Goal: Transaction & Acquisition: Book appointment/travel/reservation

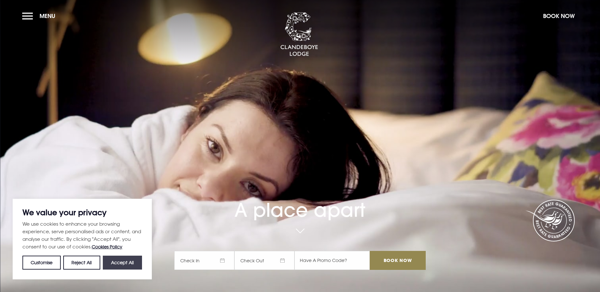
click at [117, 262] on button "Accept All" at bounding box center [122, 263] width 39 height 14
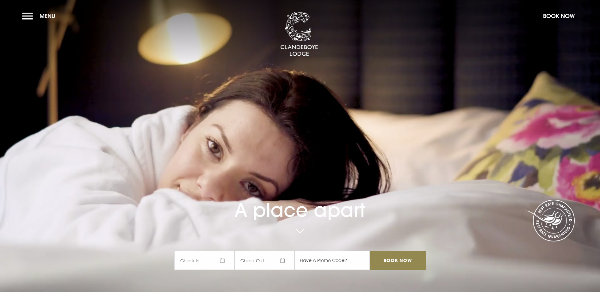
checkbox input "true"
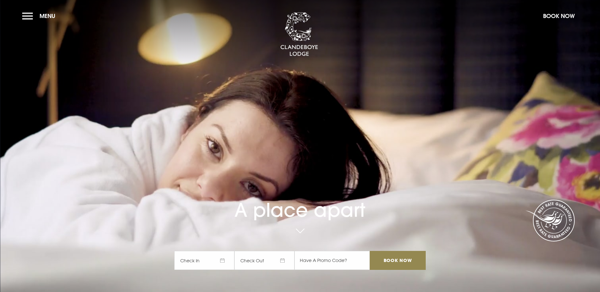
click at [223, 251] on span "Check In" at bounding box center [204, 260] width 60 height 19
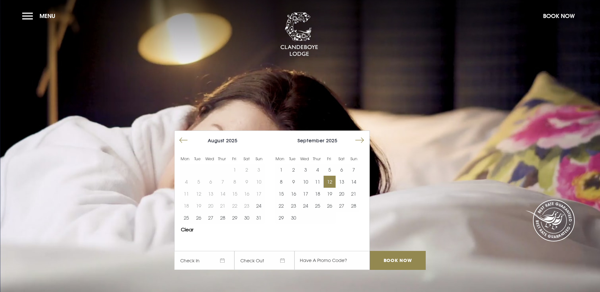
click at [332, 176] on button "12" at bounding box center [329, 182] width 12 height 12
click at [277, 251] on span "13/09/2025" at bounding box center [264, 260] width 60 height 19
click at [359, 176] on button "14" at bounding box center [353, 182] width 12 height 12
click at [283, 188] on button "15" at bounding box center [281, 194] width 12 height 12
click at [331, 176] on button "12" at bounding box center [329, 182] width 12 height 12
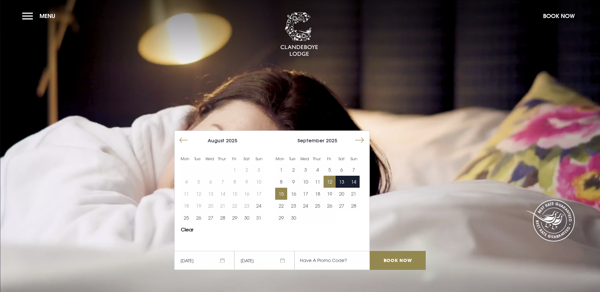
click at [286, 188] on button "15" at bounding box center [281, 194] width 12 height 12
click at [397, 251] on input "Book Now" at bounding box center [397, 260] width 56 height 19
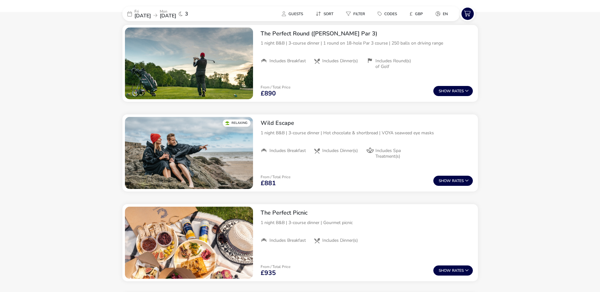
scroll to position [686, 0]
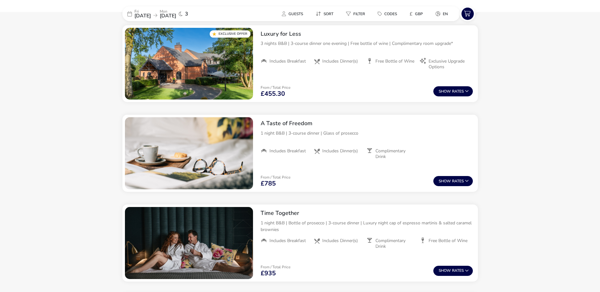
scroll to position [254, 0]
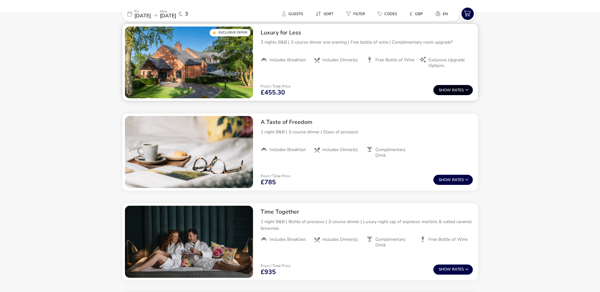
click at [462, 90] on button "Show Rates" at bounding box center [453, 90] width 40 height 10
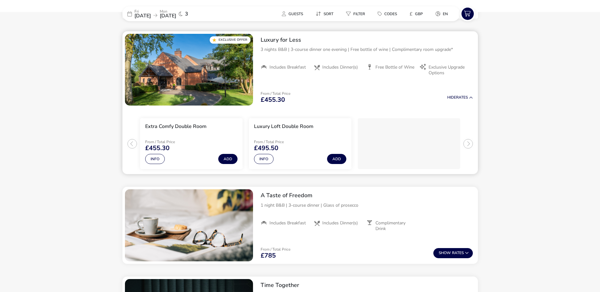
scroll to position [247, 0]
click at [276, 42] on h2 "Luxury for Less" at bounding box center [366, 40] width 212 height 7
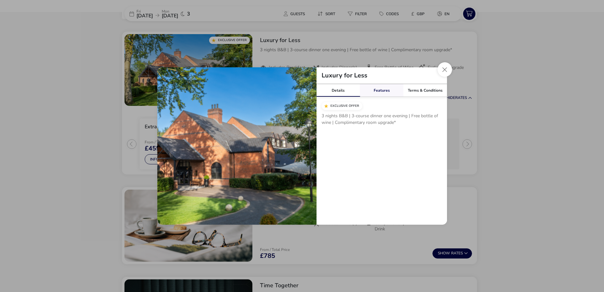
click at [382, 91] on link "Features" at bounding box center [382, 90] width 44 height 13
click at [422, 91] on link "Terms & Conditions" at bounding box center [426, 90] width 44 height 13
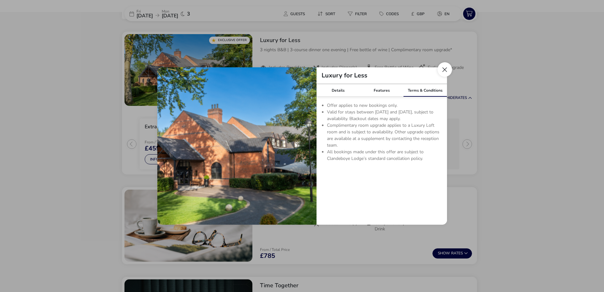
click at [442, 68] on button "Close modal" at bounding box center [445, 69] width 15 height 15
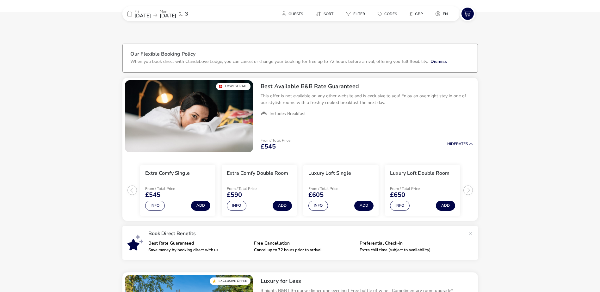
scroll to position [0, 0]
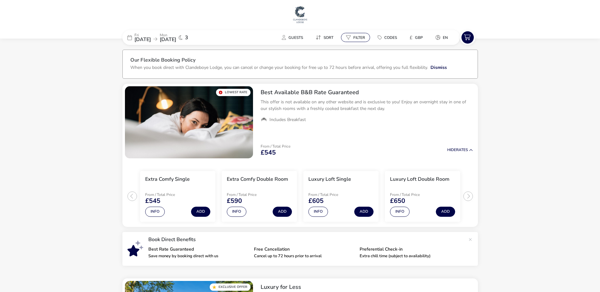
click at [356, 38] on span "Filter" at bounding box center [359, 37] width 12 height 5
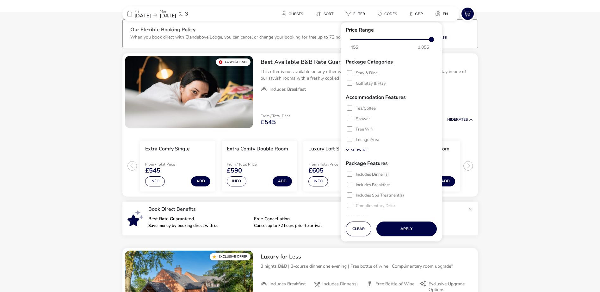
scroll to position [23, 0]
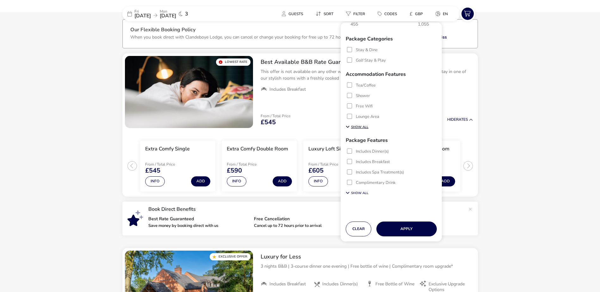
click at [349, 125] on icon at bounding box center [347, 127] width 4 height 4
click at [350, 199] on div at bounding box center [349, 199] width 5 height 5
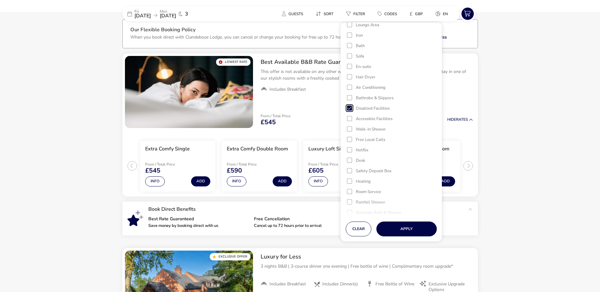
scroll to position [116, 0]
click at [350, 116] on div at bounding box center [349, 117] width 5 height 5
click at [349, 130] on div at bounding box center [349, 127] width 5 height 5
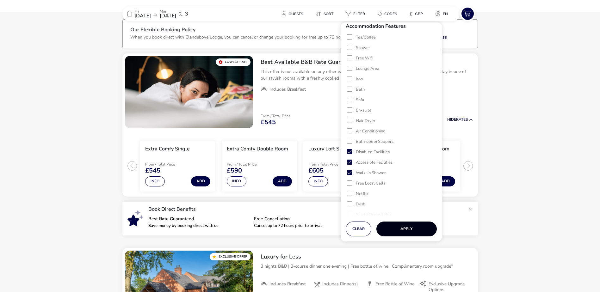
click at [401, 229] on button "Apply" at bounding box center [406, 229] width 60 height 15
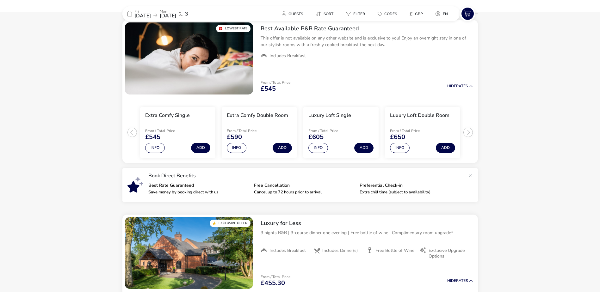
scroll to position [0, 0]
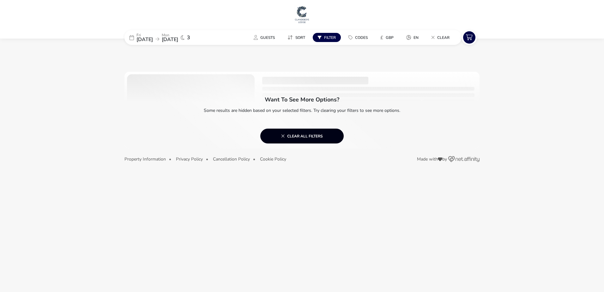
click at [288, 139] on button "Clear all filters" at bounding box center [301, 136] width 83 height 15
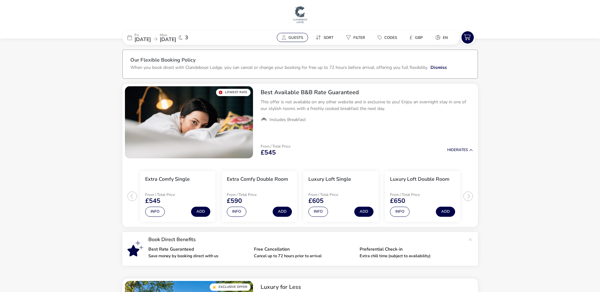
click at [299, 37] on span "Guests" at bounding box center [295, 37] width 15 height 5
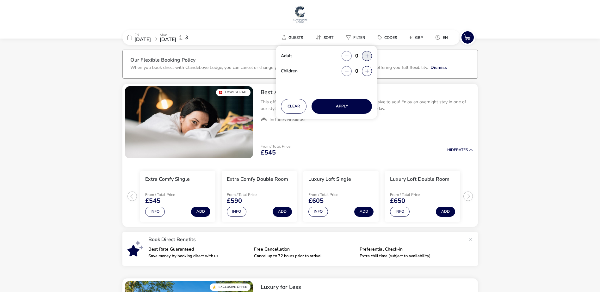
click at [366, 55] on button "button" at bounding box center [367, 56] width 10 height 10
type input "2"
click at [349, 104] on button "Apply" at bounding box center [341, 106] width 60 height 15
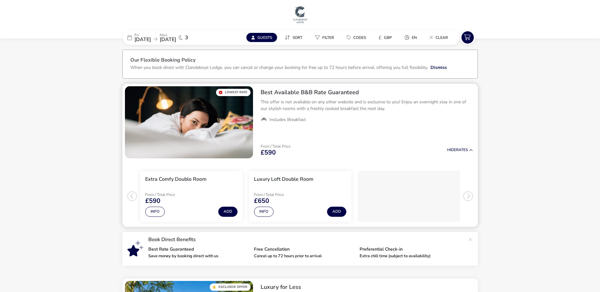
click at [468, 193] on ul "Extra Comfy Double Room From / Total Price £590 Info Add Luxury Loft Double Roo…" at bounding box center [299, 194] width 355 height 66
click at [354, 35] on span "Codes" at bounding box center [359, 37] width 13 height 5
click at [176, 38] on span "15 Sep 2025" at bounding box center [168, 39] width 16 height 7
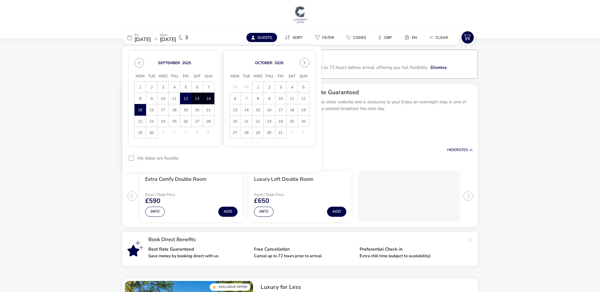
click at [354, 14] on h1 at bounding box center [300, 15] width 594 height 20
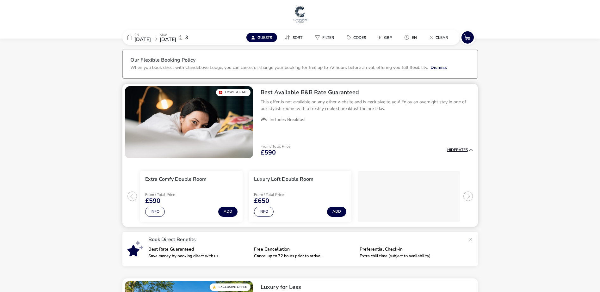
click at [466, 150] on button "Hide Rates" at bounding box center [460, 150] width 26 height 4
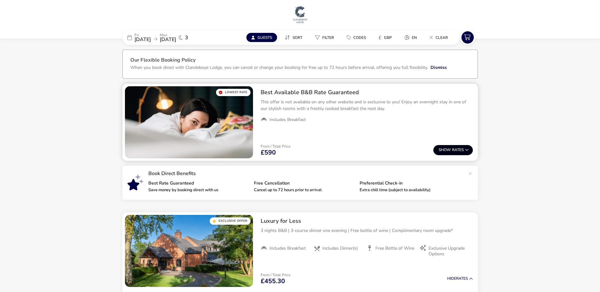
click at [466, 152] on button "Show Rates" at bounding box center [453, 150] width 40 height 10
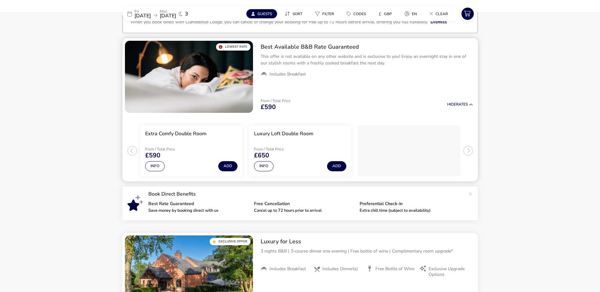
scroll to position [52, 0]
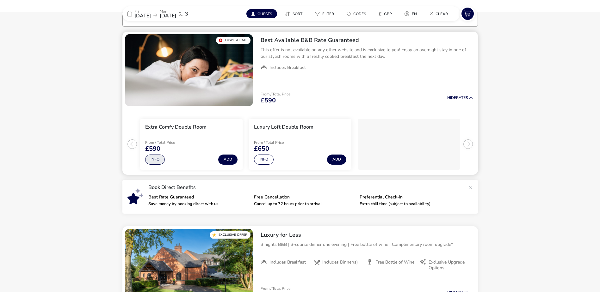
click at [154, 159] on button "Info" at bounding box center [155, 160] width 20 height 10
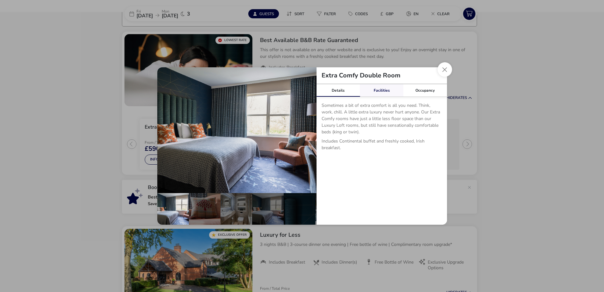
click at [384, 90] on link "Facilities" at bounding box center [382, 90] width 44 height 13
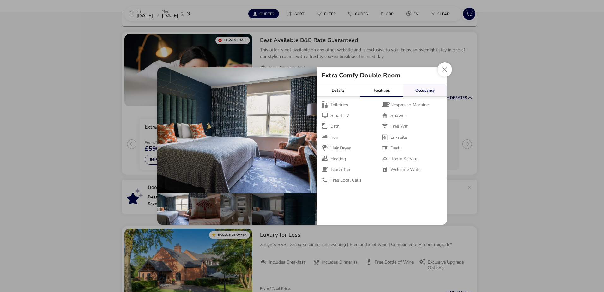
click at [434, 89] on link "Occupancy" at bounding box center [426, 90] width 44 height 13
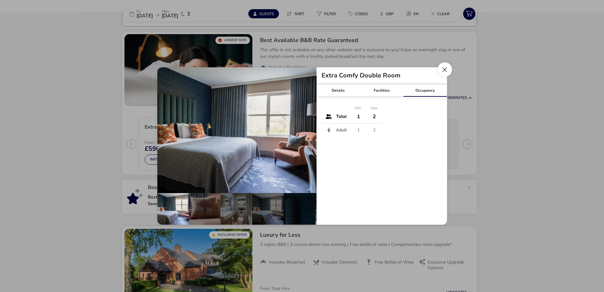
click at [445, 68] on button "Close dialog" at bounding box center [445, 69] width 15 height 15
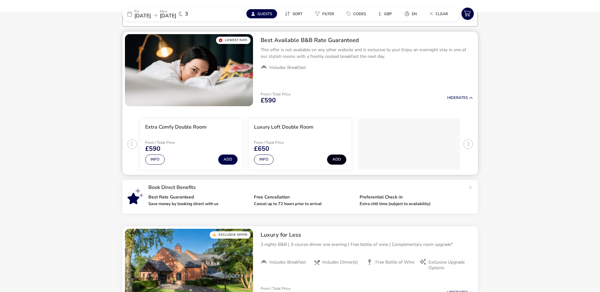
click at [332, 158] on button "Add" at bounding box center [336, 160] width 19 height 10
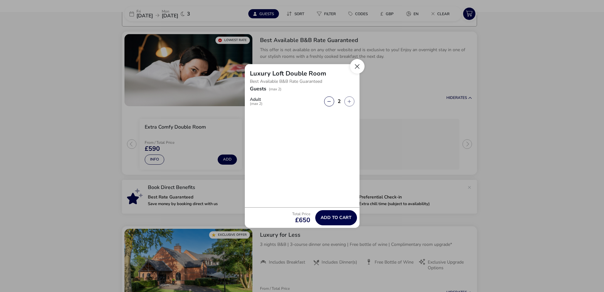
click at [358, 66] on button "Close" at bounding box center [357, 66] width 15 height 15
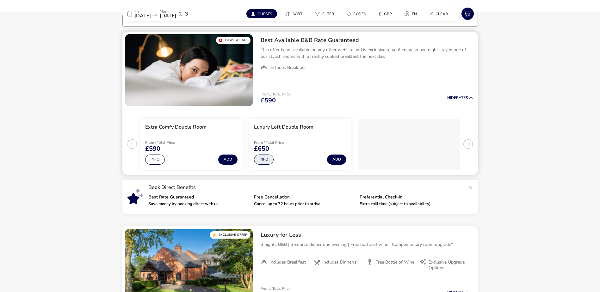
click at [265, 159] on button "Info" at bounding box center [264, 160] width 20 height 10
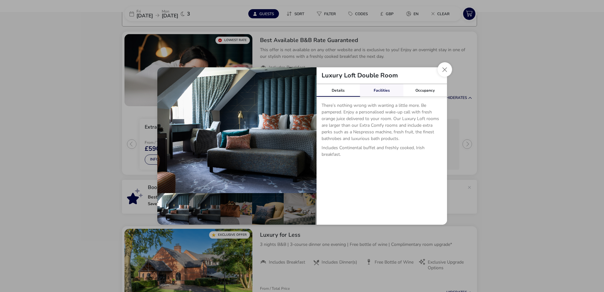
click at [379, 91] on link "Facilities" at bounding box center [382, 90] width 44 height 13
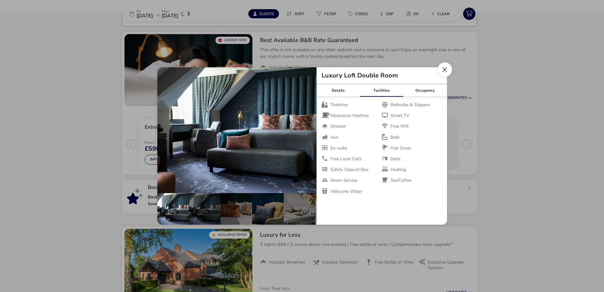
click at [443, 70] on button "Close dialog" at bounding box center [445, 69] width 15 height 15
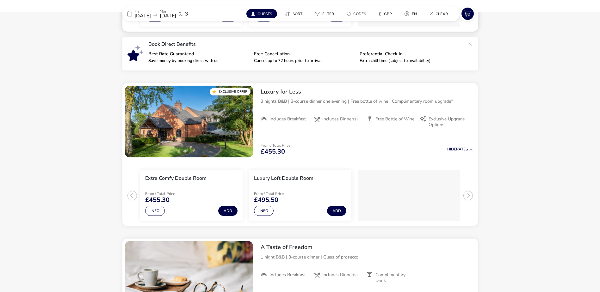
scroll to position [200, 0]
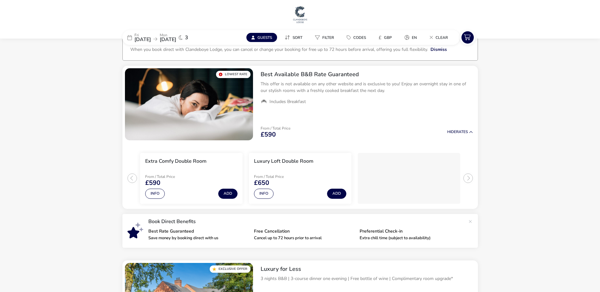
scroll to position [0, 0]
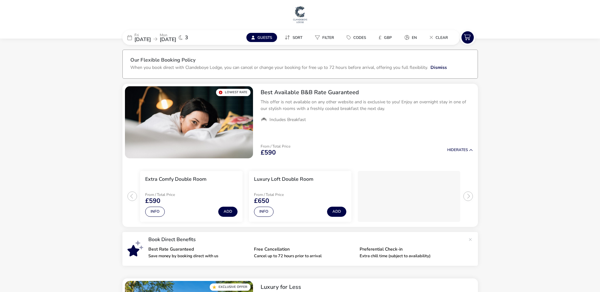
click at [436, 67] on button "Dismiss" at bounding box center [438, 67] width 16 height 7
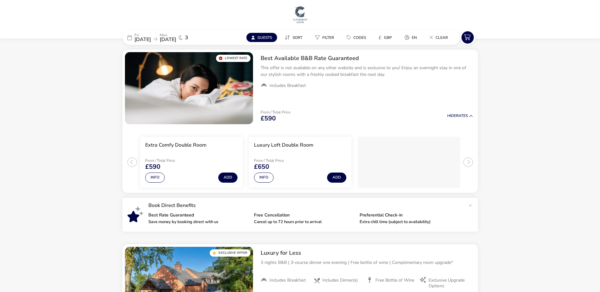
click at [304, 15] on img at bounding box center [300, 14] width 16 height 19
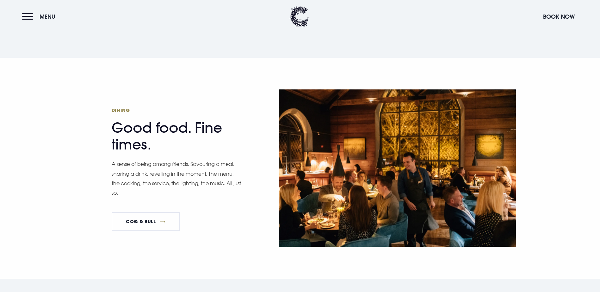
scroll to position [991, 0]
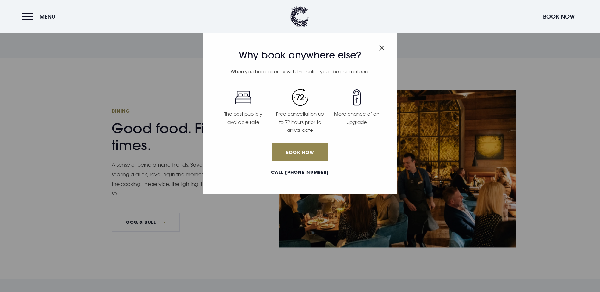
click at [381, 47] on img "Close modal" at bounding box center [382, 47] width 6 height 5
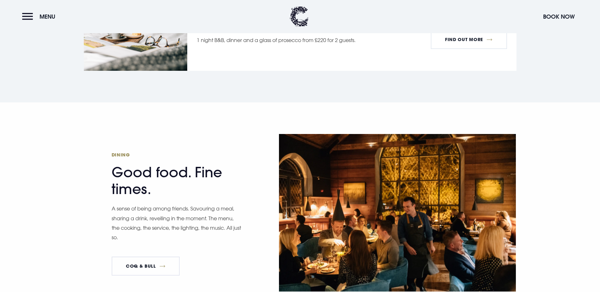
scroll to position [949, 0]
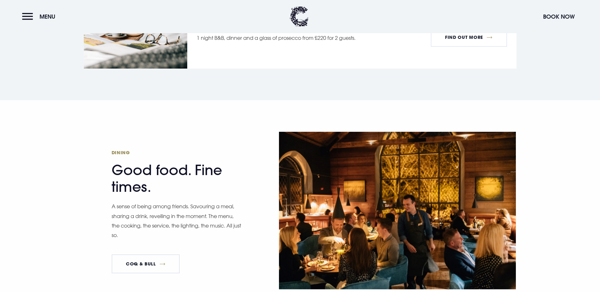
click at [38, 174] on div "Dining Good food. Fine times. A sense of being among friends. Savouring a meal,…" at bounding box center [300, 210] width 600 height 221
click at [141, 254] on link "Coq & Bull" at bounding box center [146, 263] width 68 height 19
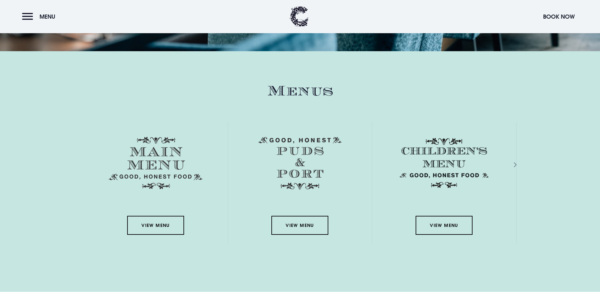
scroll to position [920, 0]
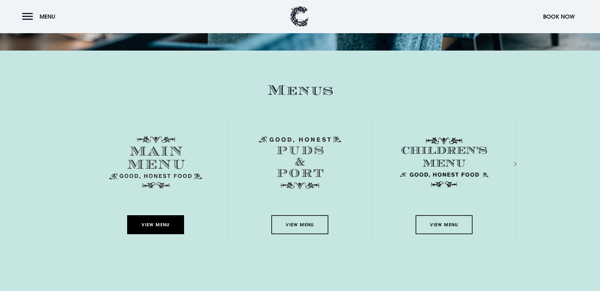
click at [155, 215] on link "View Menu" at bounding box center [155, 224] width 57 height 19
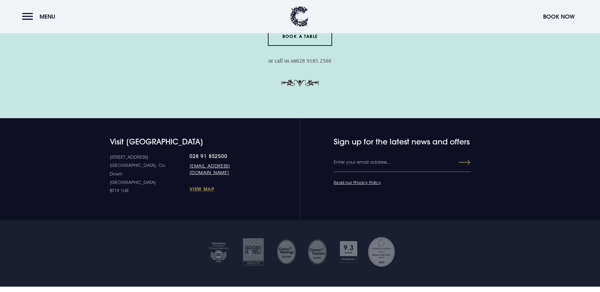
scroll to position [2035, 0]
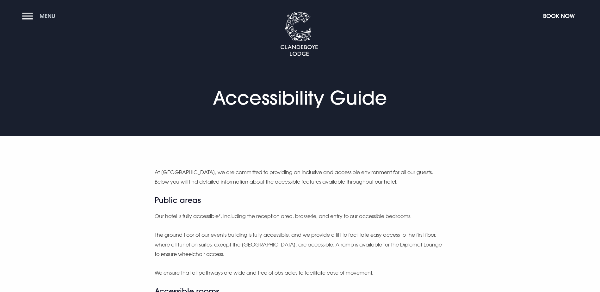
click at [25, 18] on button "Menu" at bounding box center [40, 16] width 36 height 14
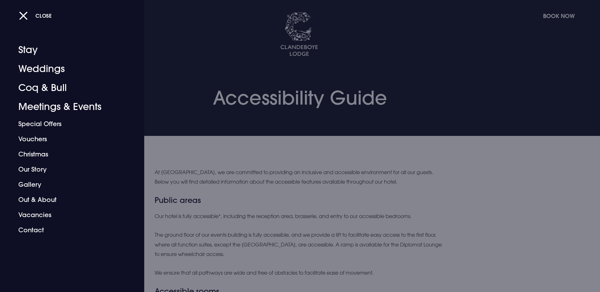
click at [341, 183] on div at bounding box center [300, 146] width 600 height 292
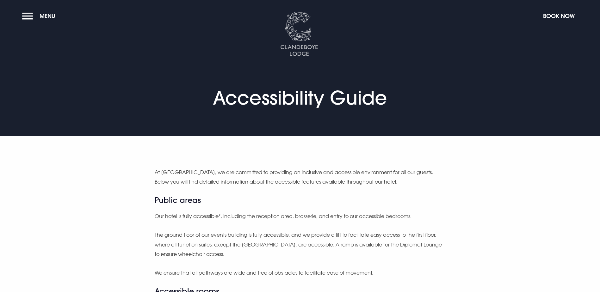
click at [296, 35] on img at bounding box center [299, 34] width 38 height 44
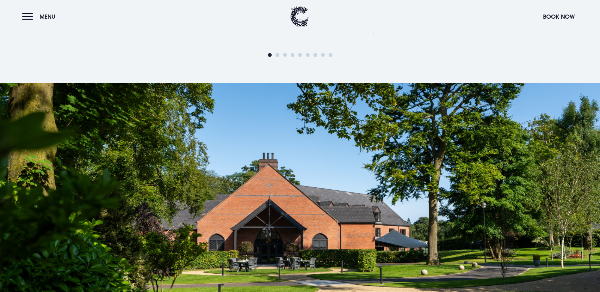
scroll to position [1471, 0]
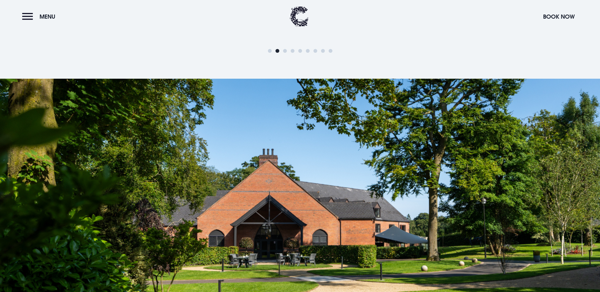
drag, startPoint x: 601, startPoint y: 288, endPoint x: 466, endPoint y: 191, distance: 166.3
click at [466, 191] on div at bounding box center [300, 199] width 600 height 240
click at [557, 12] on button "Book Now" at bounding box center [558, 17] width 38 height 14
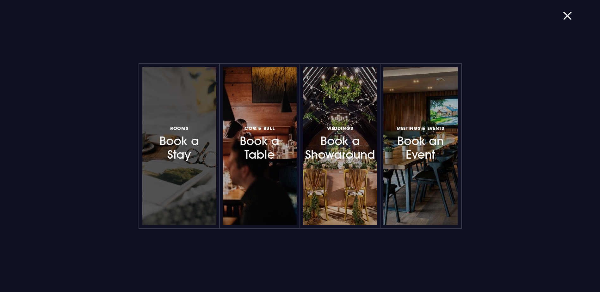
click at [189, 140] on h3 "Rooms Book a Stay" at bounding box center [179, 143] width 55 height 38
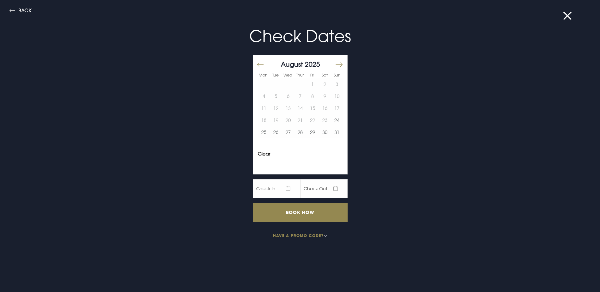
click at [336, 64] on button "Move forward to switch to the next month." at bounding box center [339, 64] width 8 height 13
click at [309, 97] on button "12" at bounding box center [312, 96] width 12 height 12
click at [258, 107] on button "15" at bounding box center [264, 108] width 12 height 12
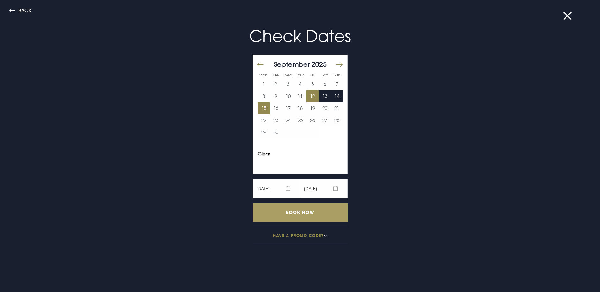
click at [298, 210] on input "Book Now" at bounding box center [300, 212] width 95 height 19
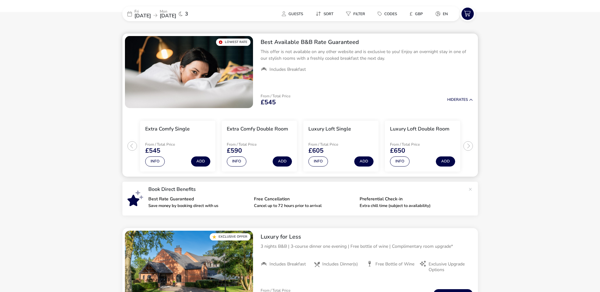
scroll to position [19, 0]
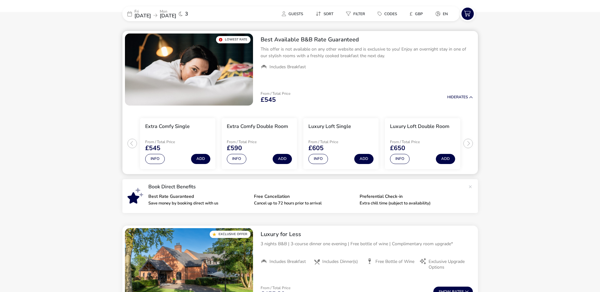
click at [467, 142] on ul "Extra Comfy Single From / Total Price £545 Info Add Extra Comfy Double Room Fro…" at bounding box center [299, 141] width 355 height 66
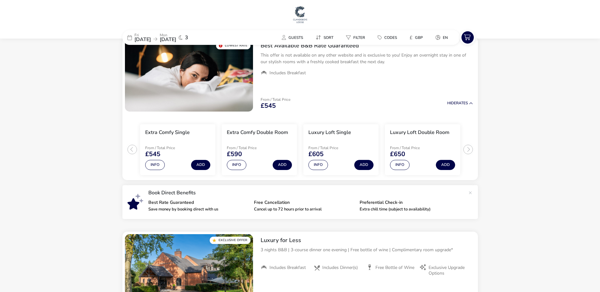
scroll to position [0, 0]
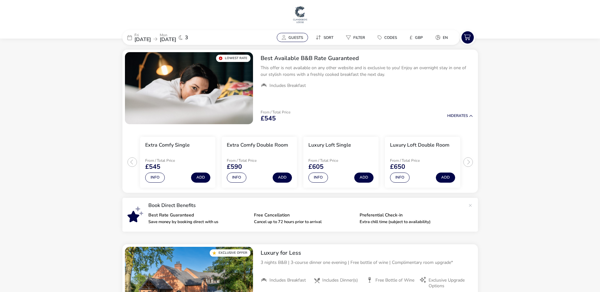
click at [293, 38] on span "Guests" at bounding box center [295, 37] width 15 height 5
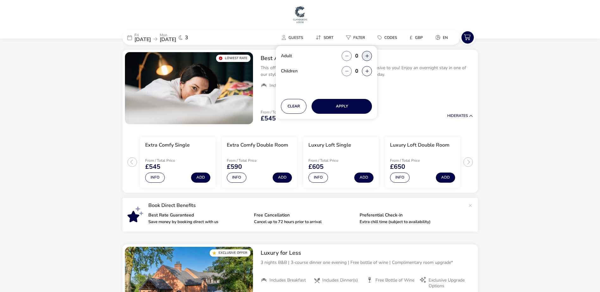
click at [369, 57] on button "button" at bounding box center [367, 56] width 10 height 10
type input "2"
click at [343, 107] on button "Apply" at bounding box center [341, 106] width 60 height 15
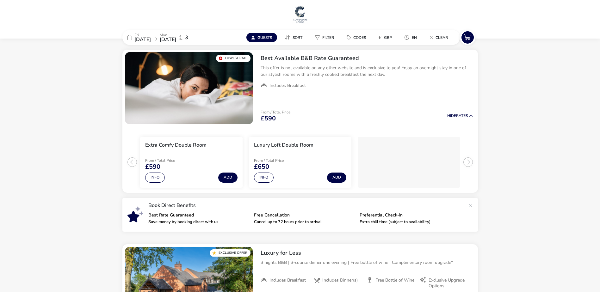
click at [298, 18] on img at bounding box center [300, 14] width 16 height 19
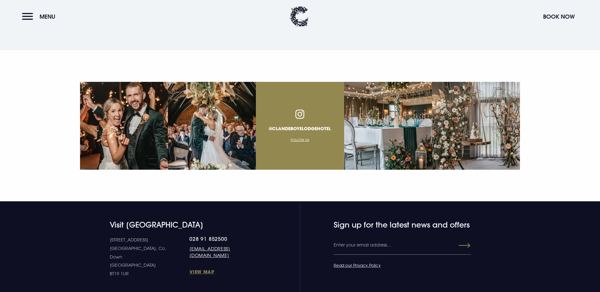
scroll to position [2420, 0]
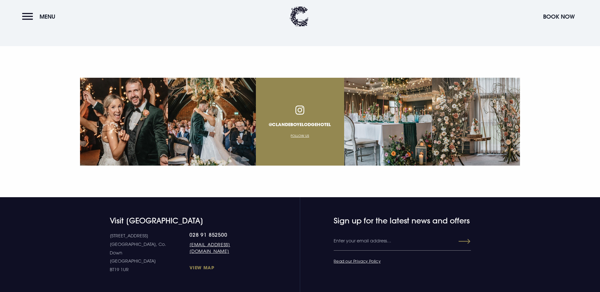
click at [189, 265] on link "View Map" at bounding box center [223, 268] width 69 height 6
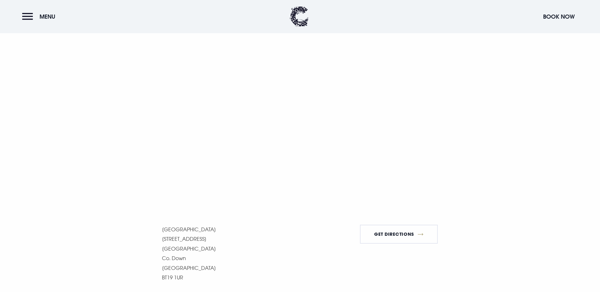
scroll to position [413, 0]
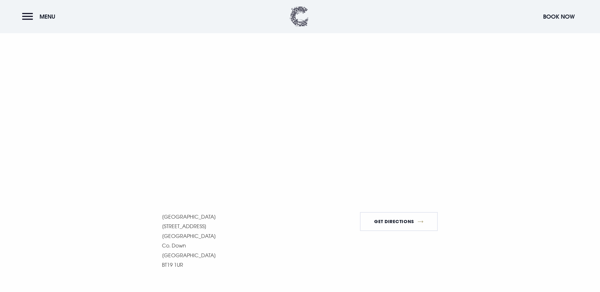
click at [302, 12] on img at bounding box center [299, 16] width 19 height 21
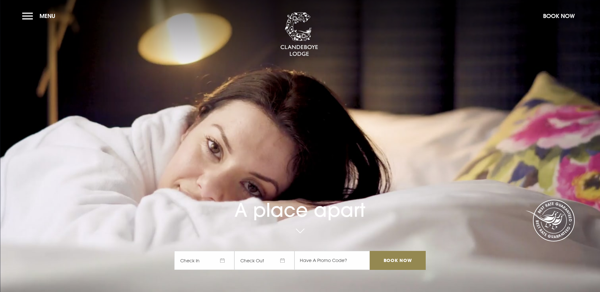
drag, startPoint x: 0, startPoint y: 0, endPoint x: 232, endPoint y: 100, distance: 252.4
click at [232, 127] on div "A place apart Check In Check Out Mon Tue Wed Thur Fri Sat Sun Mon Tue Wed Thur …" at bounding box center [299, 201] width 259 height 149
click at [28, 19] on button "Menu" at bounding box center [40, 16] width 36 height 14
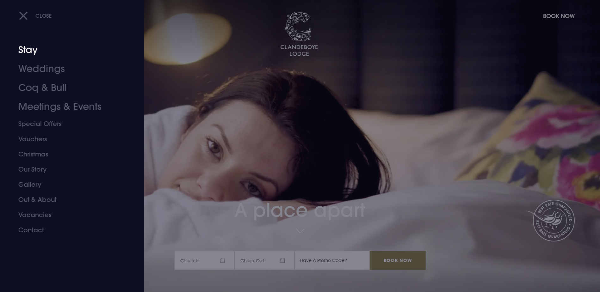
click at [33, 50] on link "Stay" at bounding box center [68, 49] width 100 height 19
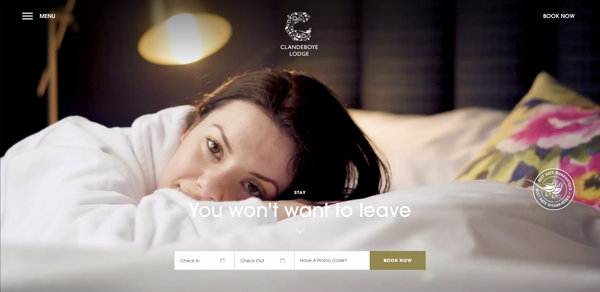
drag, startPoint x: 600, startPoint y: 28, endPoint x: 453, endPoint y: 63, distance: 151.1
click at [453, 63] on section "Stay You won't want to leave Check In Check Out Mon Tue Wed Thur Fri Sat Sun Mo…" at bounding box center [300, 146] width 600 height 292
